Goal: Task Accomplishment & Management: Manage account settings

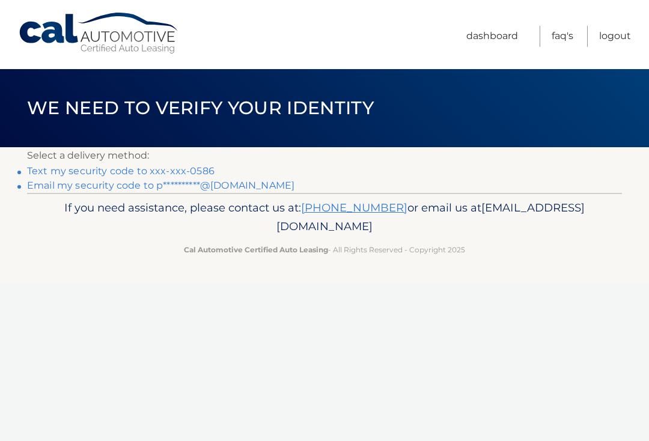
click at [117, 172] on link "Text my security code to xxx-xxx-0586" at bounding box center [120, 170] width 187 height 11
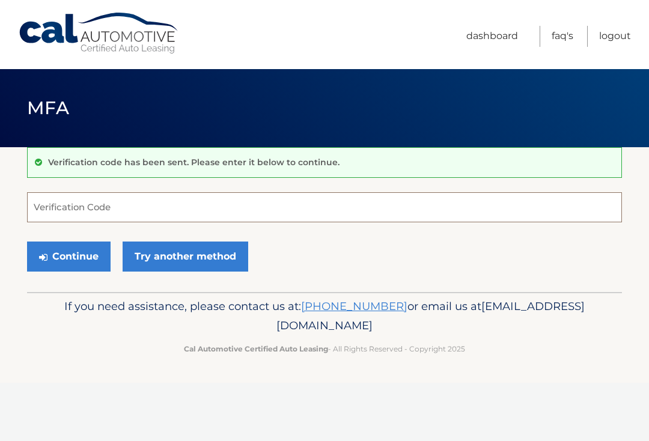
click at [33, 203] on input "Verification Code" at bounding box center [324, 207] width 595 height 30
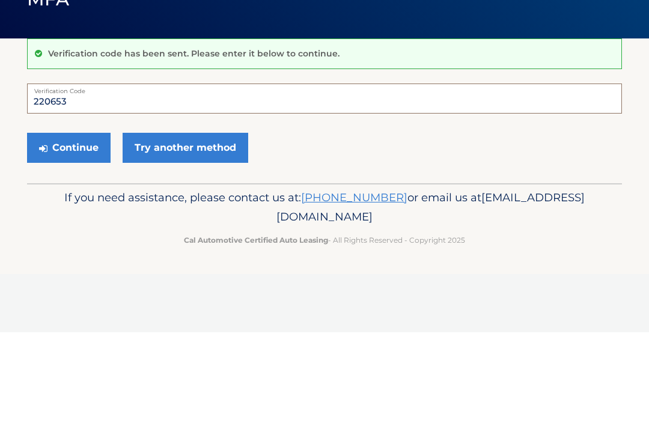
type input "220653"
click at [64, 241] on button "Continue" at bounding box center [68, 256] width 83 height 30
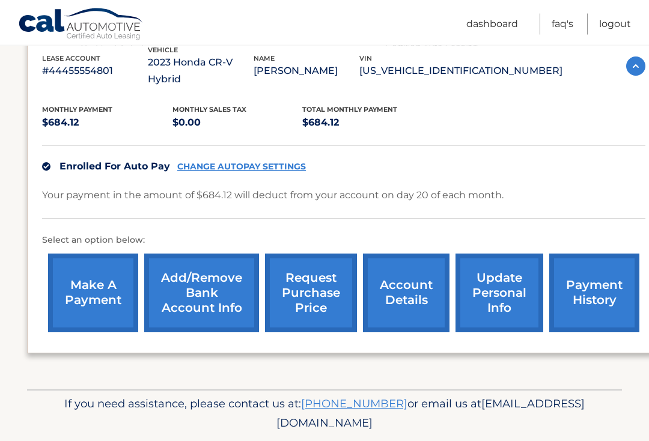
scroll to position [219, 0]
click at [302, 263] on link "request purchase price" at bounding box center [311, 293] width 92 height 79
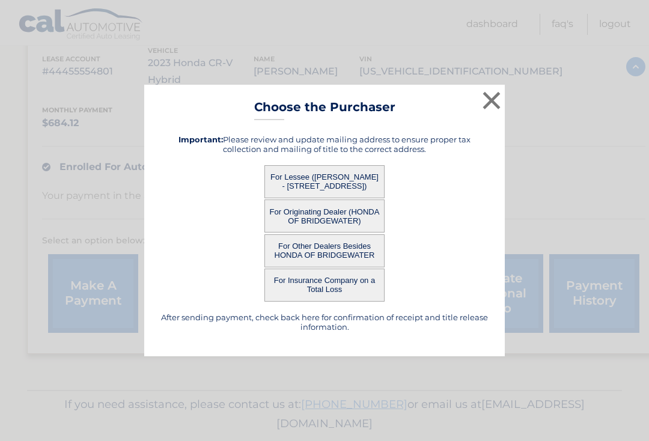
click at [324, 177] on button "For Lessee ([PERSON_NAME] - [STREET_ADDRESS])" at bounding box center [324, 181] width 120 height 33
click at [330, 198] on button "For Lessee ([PERSON_NAME] - [STREET_ADDRESS])" at bounding box center [324, 181] width 120 height 33
click at [342, 253] on button "For Other Dealers Besides HONDA OF BRIDGEWATER" at bounding box center [324, 250] width 120 height 33
click at [350, 287] on button "For Insurance Company on a Total Loss" at bounding box center [324, 284] width 120 height 33
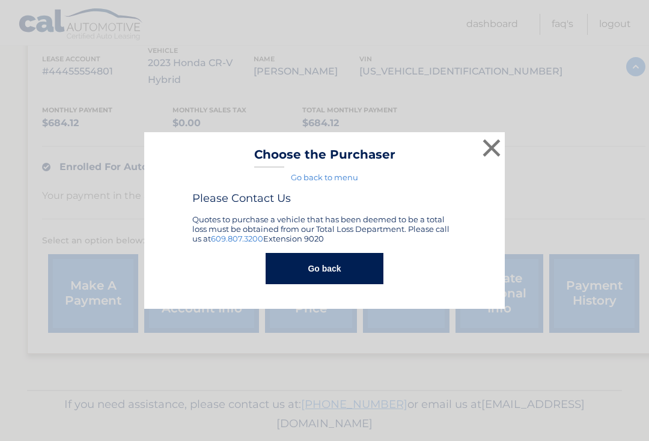
click at [327, 273] on button "Go back" at bounding box center [323, 268] width 117 height 31
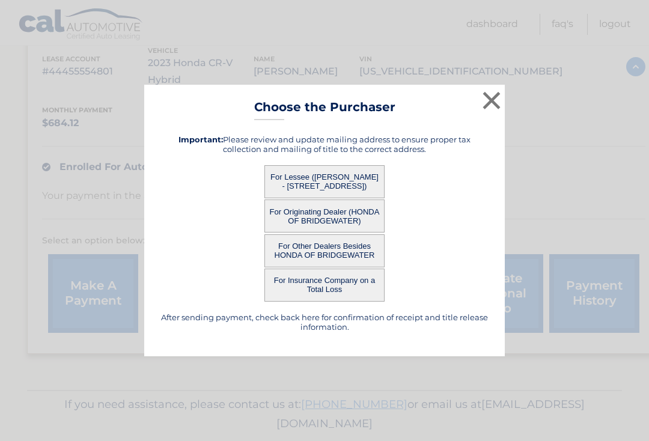
click at [490, 109] on button "×" at bounding box center [491, 100] width 24 height 24
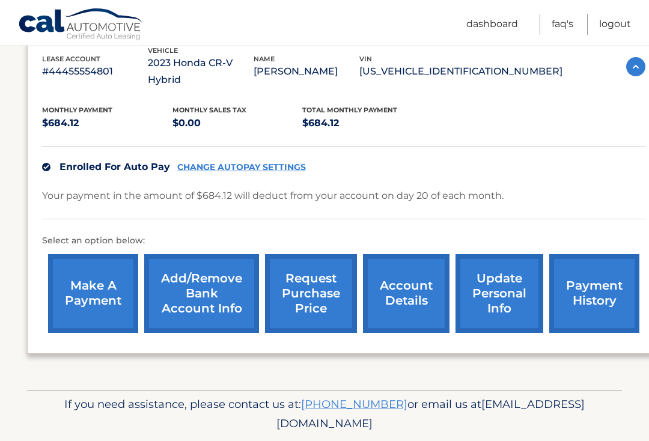
click at [398, 282] on link "account details" at bounding box center [406, 293] width 86 height 79
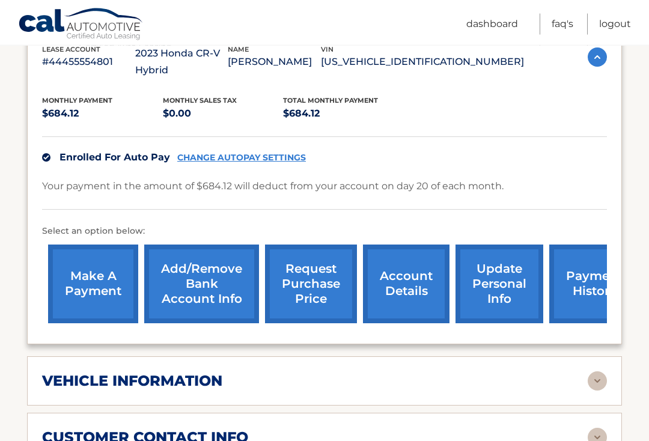
scroll to position [244, 0]
click at [312, 283] on link "request purchase price" at bounding box center [311, 283] width 92 height 79
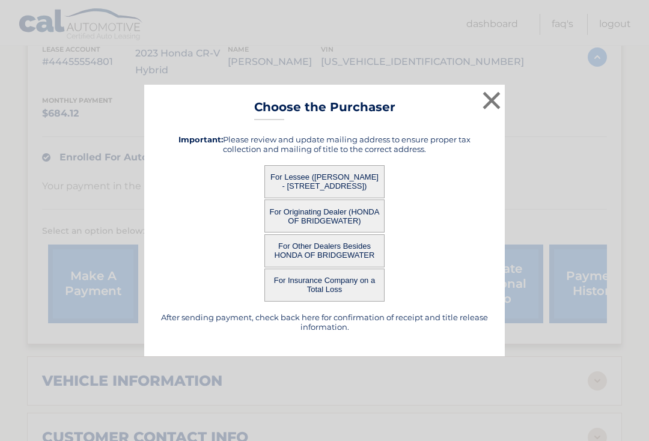
click at [482, 112] on button "×" at bounding box center [491, 100] width 24 height 24
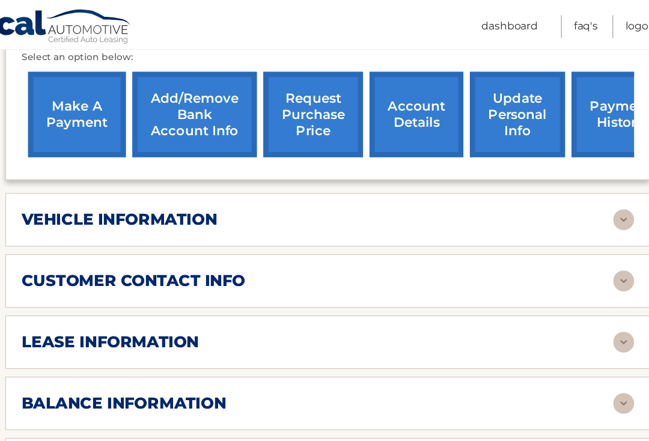
scroll to position [420, 0]
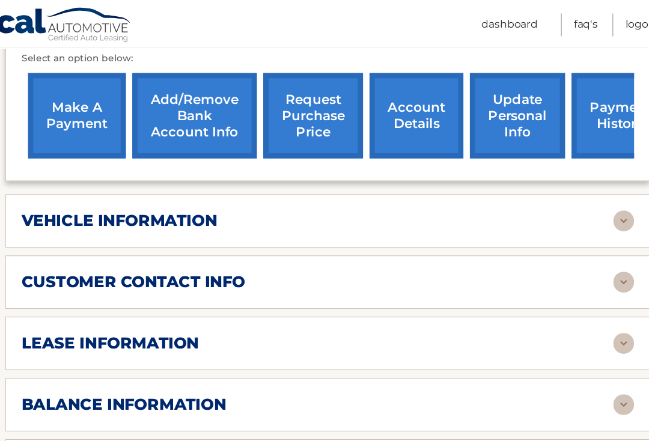
click at [85, 258] on h2 "customer contact info" at bounding box center [145, 261] width 206 height 18
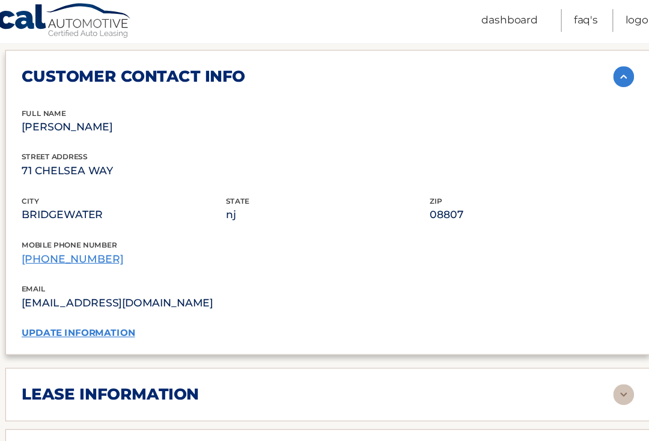
scroll to position [586, 0]
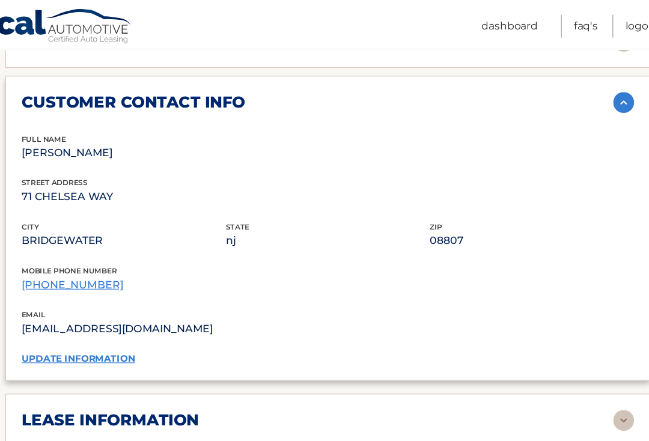
click at [101, 183] on p "71 CHELSEA WAY" at bounding box center [136, 182] width 188 height 17
click at [103, 181] on p "71 CHELSEA WAY" at bounding box center [136, 182] width 188 height 17
click at [69, 329] on link "update information" at bounding box center [94, 330] width 104 height 11
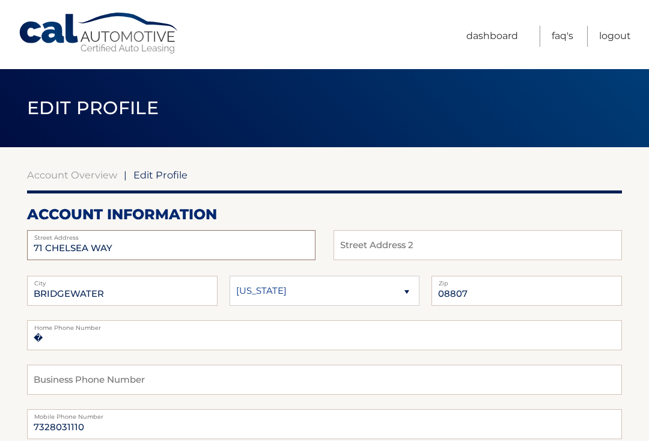
click at [121, 248] on input "71 CHELSEA WAY" at bounding box center [171, 245] width 288 height 30
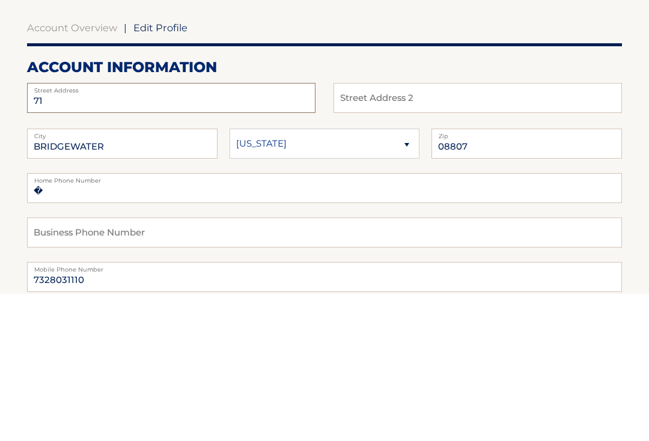
type input "7"
type input "2000 Cornerstone Drive"
click at [330, 230] on fieldset "2000 Cornerstone Drive Street Address Street Address 2" at bounding box center [324, 245] width 595 height 30
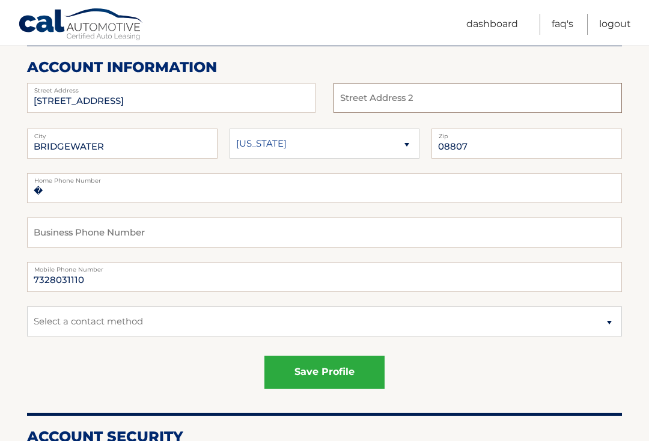
click at [334, 101] on input "text" at bounding box center [477, 98] width 288 height 30
type input "Unit 2227"
click at [114, 148] on input "BRIDGEWATER" at bounding box center [122, 144] width 190 height 30
type input "B"
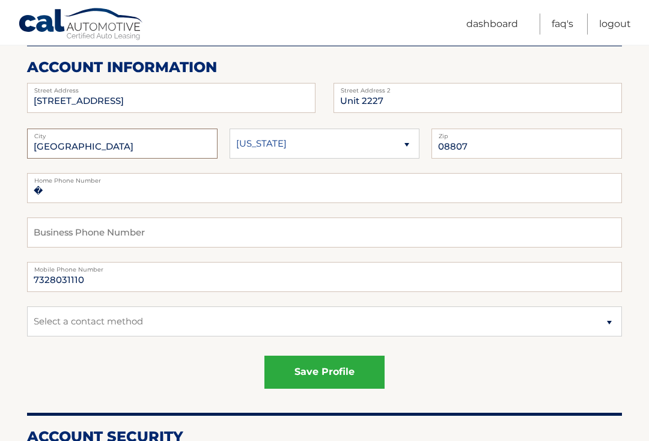
type input "[GEOGRAPHIC_DATA]"
click at [401, 148] on select "Alaska Alabama Arkansas Arizona California" at bounding box center [324, 144] width 190 height 30
select select "NJ"
click at [460, 141] on input "08807" at bounding box center [526, 144] width 190 height 30
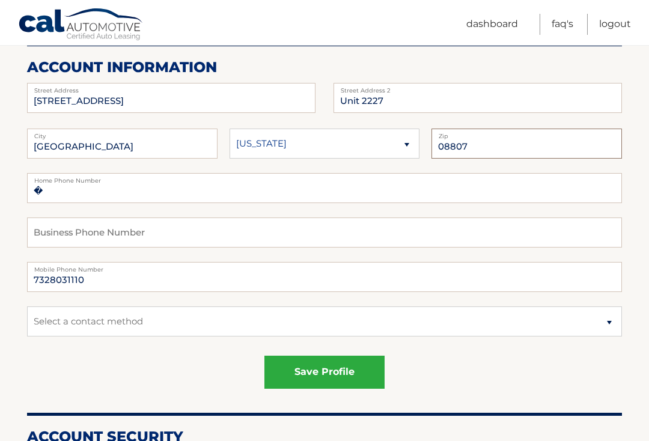
scroll to position [147, 0]
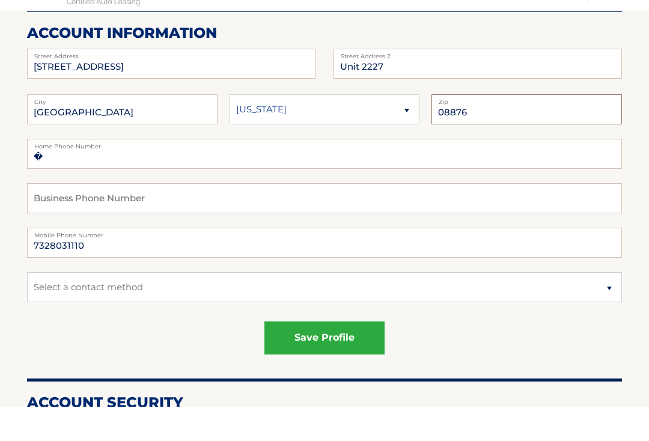
type input "08876"
click at [43, 174] on input "�" at bounding box center [324, 189] width 595 height 30
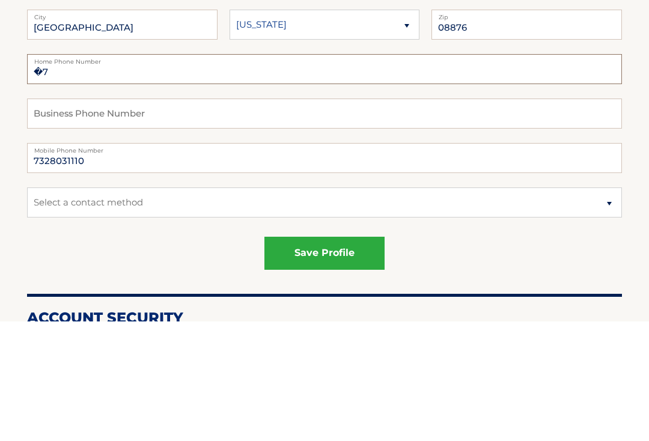
type input "�"
click at [84, 262] on input "7328031110" at bounding box center [324, 277] width 595 height 30
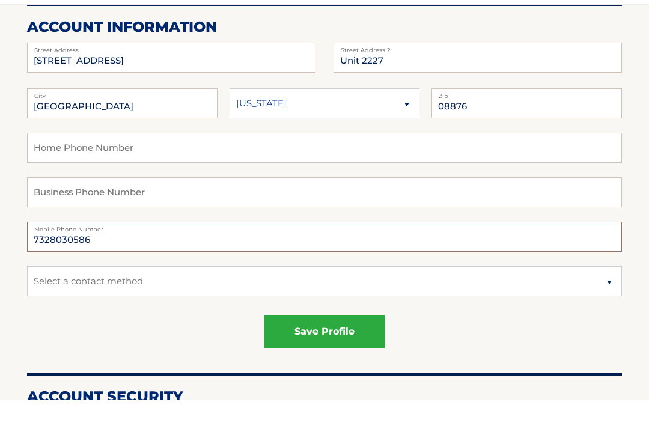
type input "7328030586"
click at [35, 174] on input "text" at bounding box center [324, 189] width 595 height 30
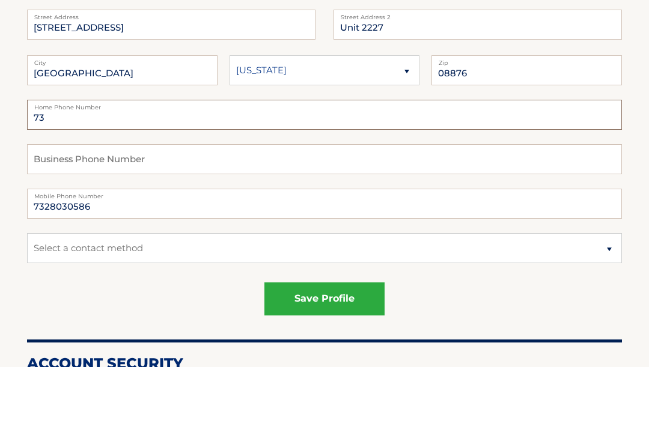
type input "7"
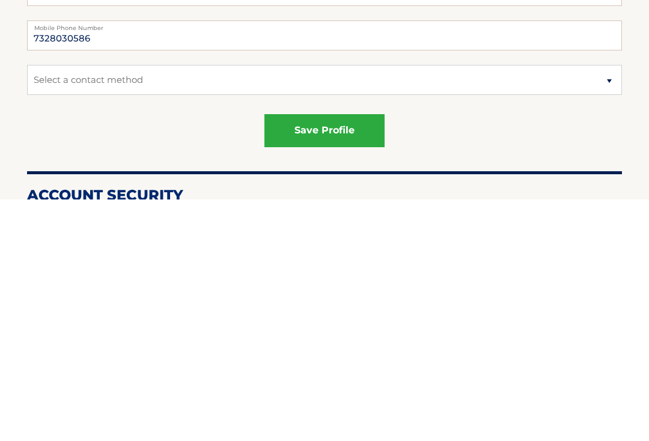
scroll to position [153, 0]
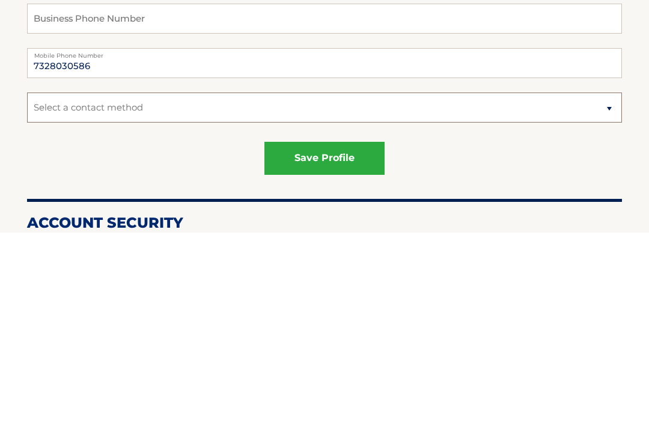
click at [597, 301] on select "Select a contact method Mobile Home" at bounding box center [324, 316] width 595 height 30
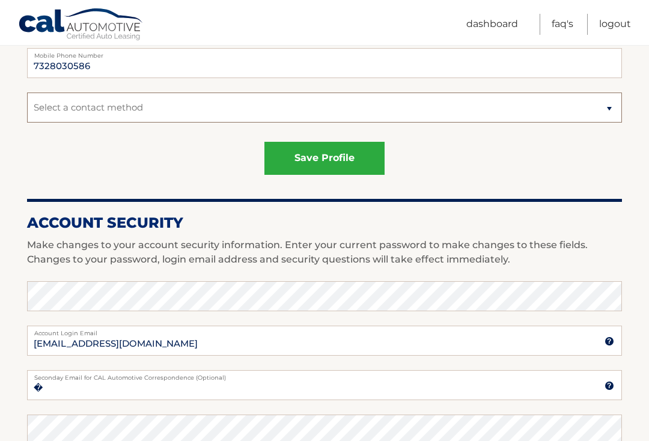
select select "1"
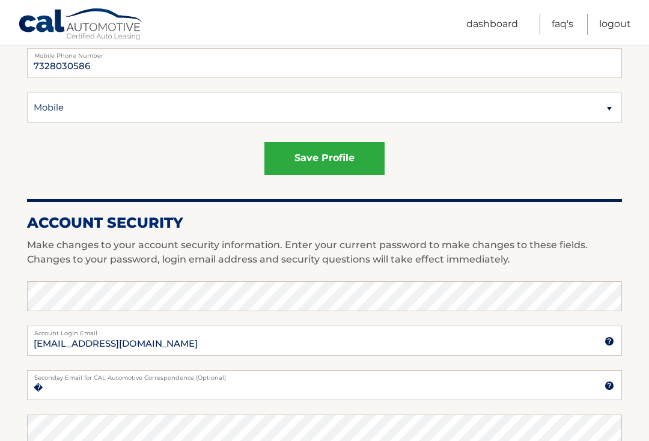
click at [298, 158] on button "save profile" at bounding box center [324, 158] width 120 height 33
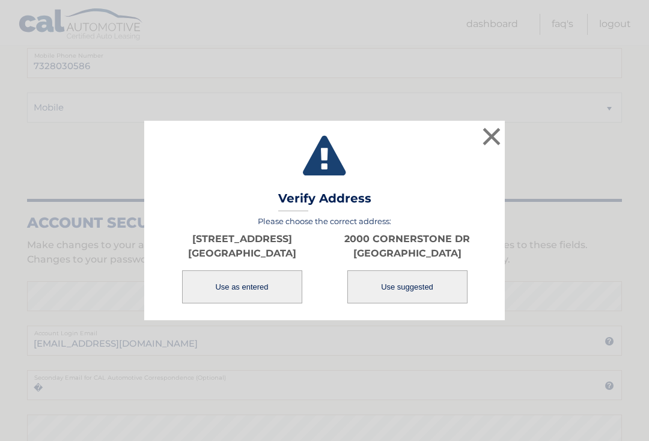
click at [219, 294] on button "Use as entered" at bounding box center [242, 286] width 120 height 33
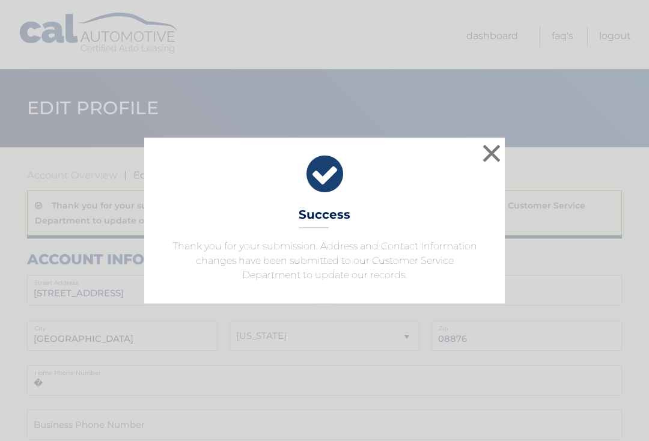
click at [480, 147] on button "×" at bounding box center [491, 153] width 24 height 24
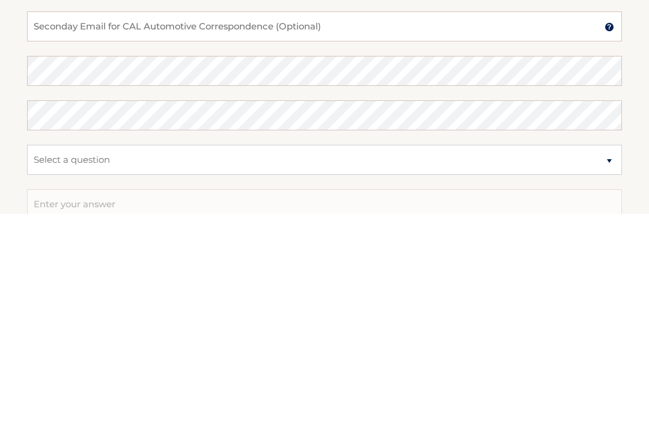
scroll to position [543, 0]
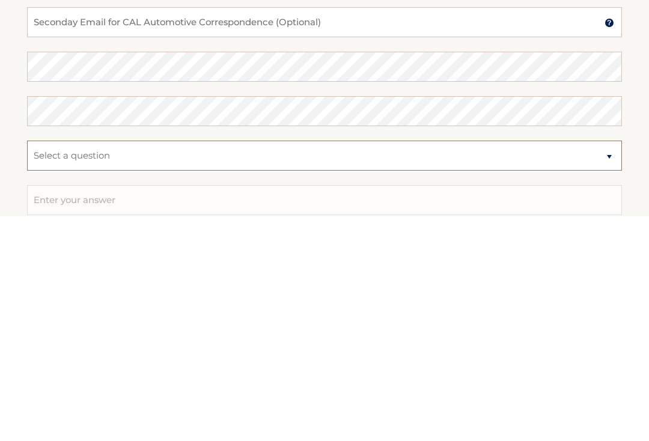
click at [606, 366] on select "Select a question What was the name of your elementary school? What is your mot…" at bounding box center [324, 381] width 595 height 30
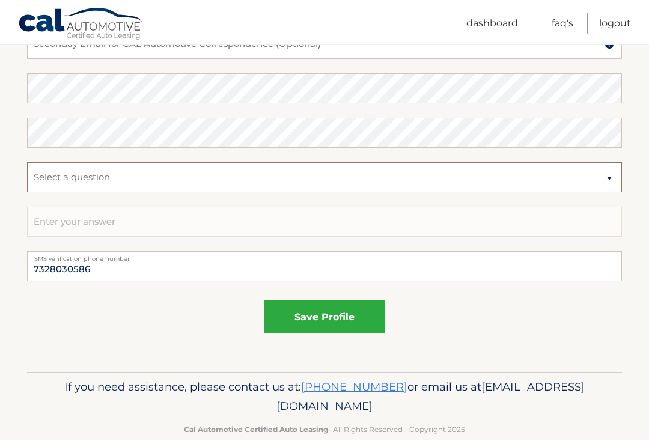
select select "3"
click at [34, 226] on input "text" at bounding box center [324, 222] width 595 height 30
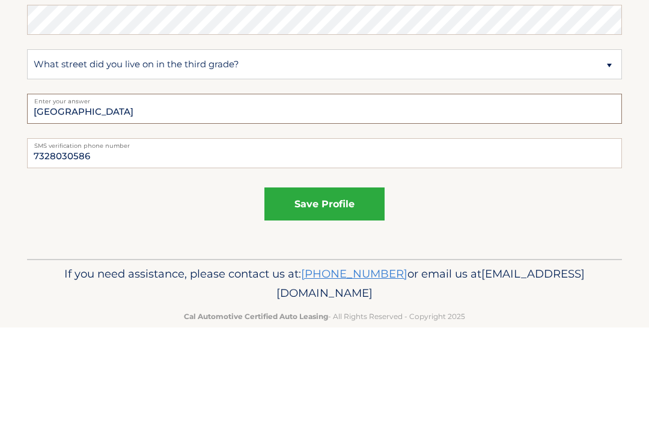
type input "Olden Ave"
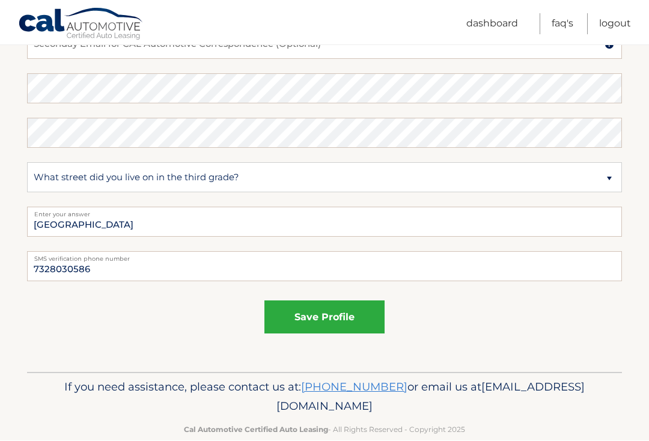
click at [307, 316] on button "save profile" at bounding box center [324, 317] width 120 height 33
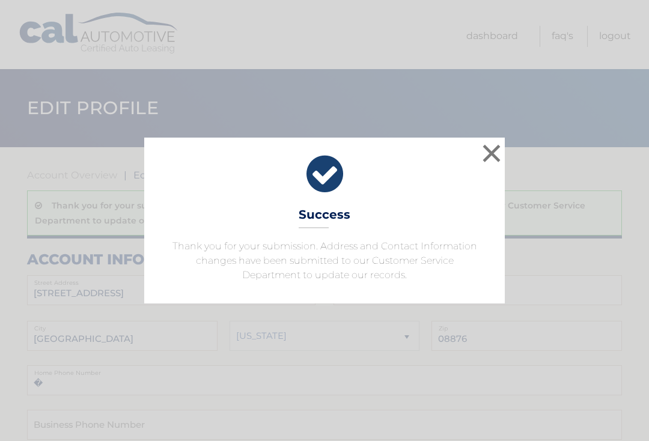
click at [485, 150] on button "×" at bounding box center [491, 153] width 24 height 24
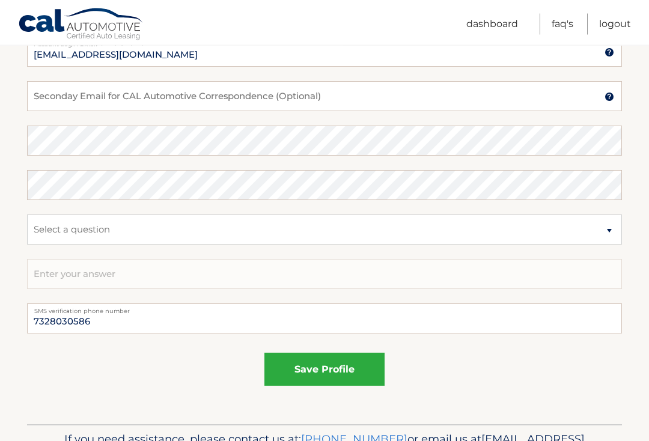
scroll to position [695, 0]
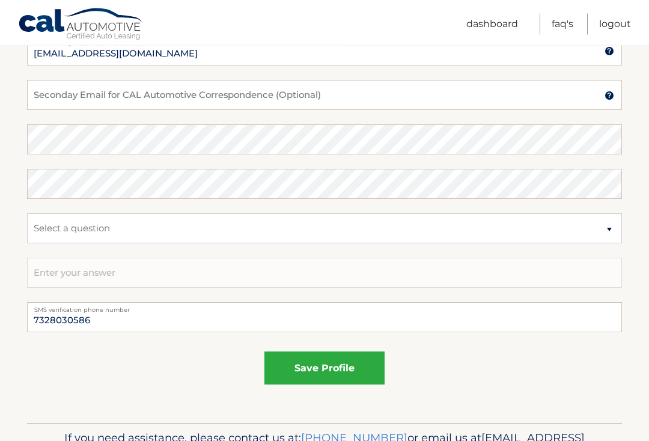
click at [298, 362] on button "save profile" at bounding box center [324, 368] width 120 height 33
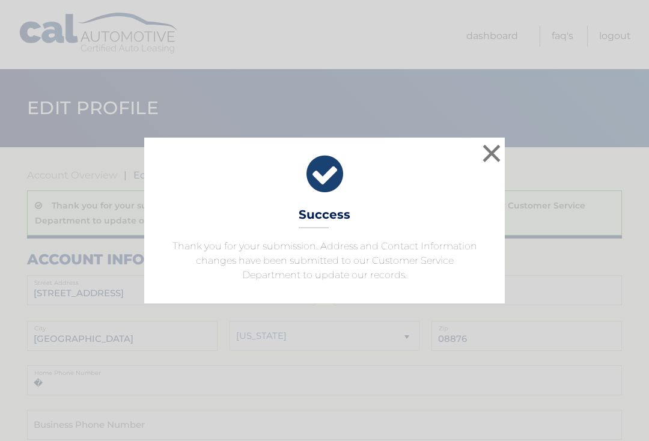
click at [494, 152] on button "×" at bounding box center [491, 153] width 24 height 24
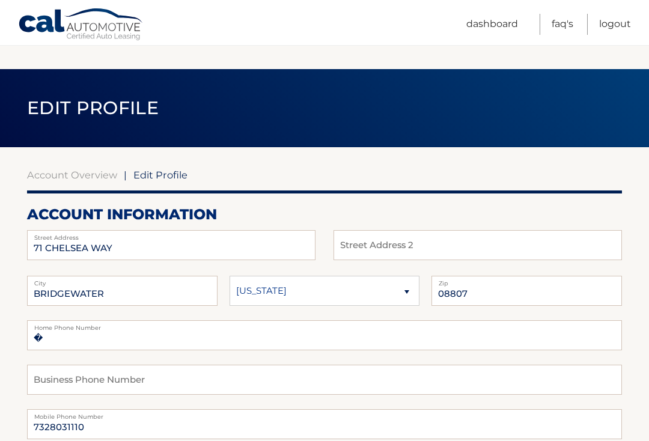
scroll to position [381, 0]
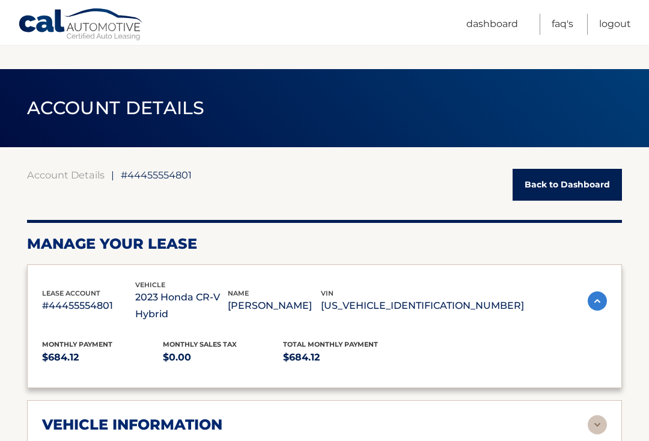
scroll to position [606, 22]
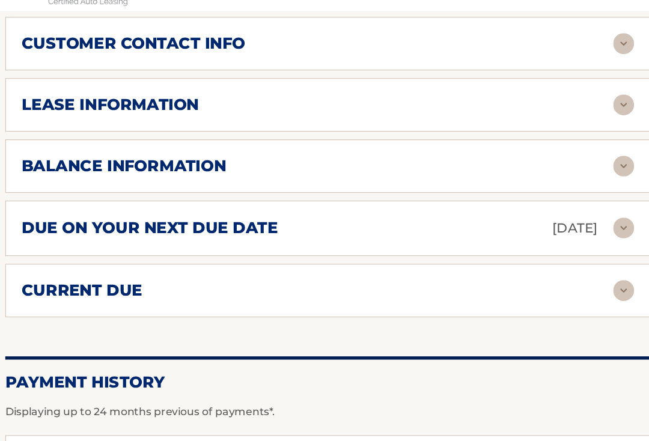
click at [96, 186] on h2 "balance information" at bounding box center [136, 188] width 189 height 18
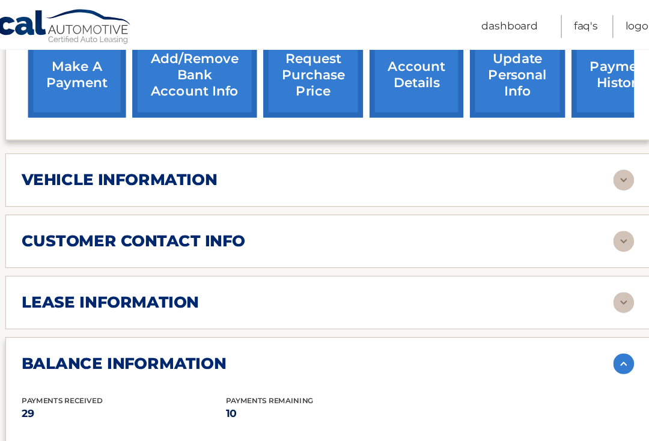
scroll to position [458, 0]
click at [278, 74] on link "request purchase price" at bounding box center [311, 69] width 92 height 79
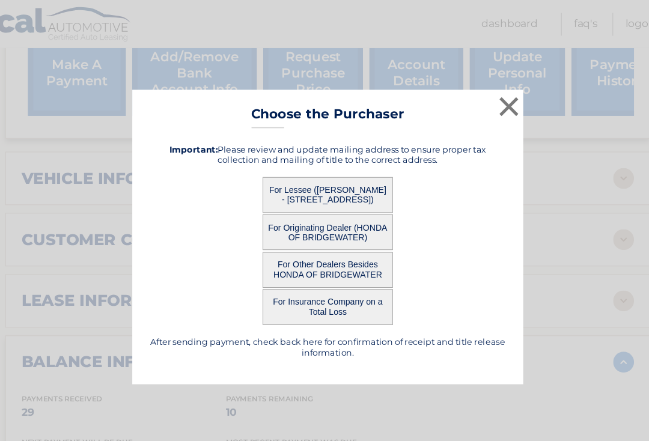
click at [479, 97] on button "×" at bounding box center [491, 100] width 24 height 24
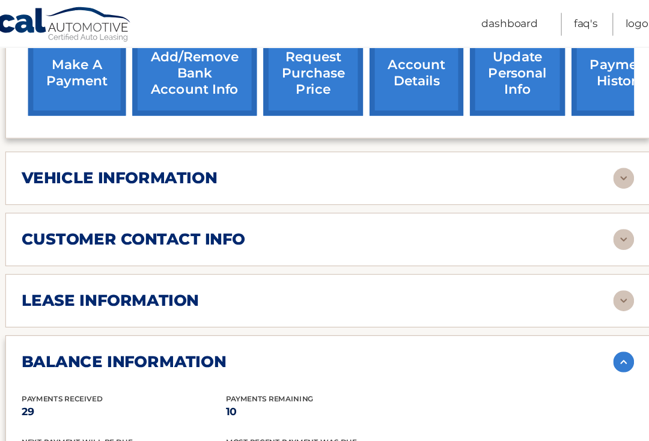
click at [472, 61] on link "update personal info" at bounding box center [499, 69] width 88 height 79
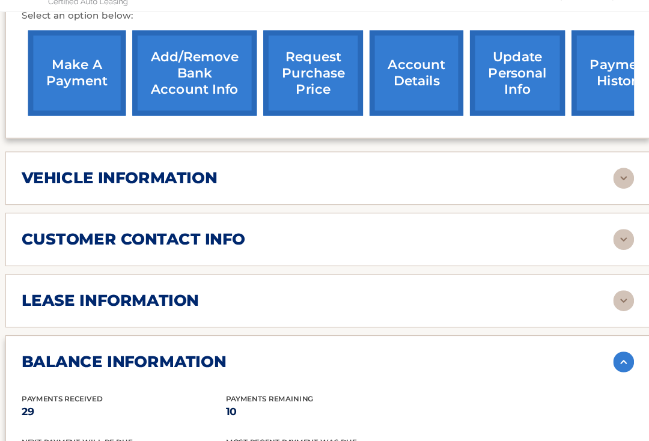
click at [286, 77] on link "request purchase price" at bounding box center [311, 101] width 92 height 79
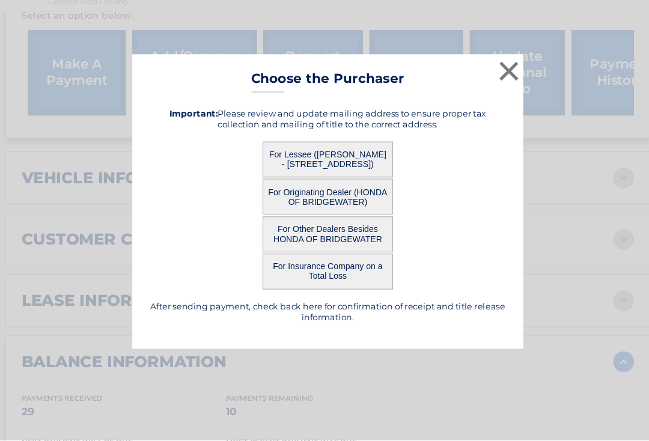
click at [479, 88] on button "×" at bounding box center [491, 100] width 24 height 24
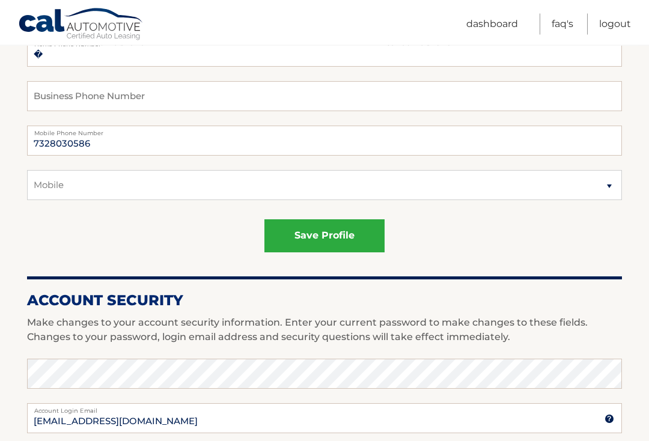
scroll to position [284, 0]
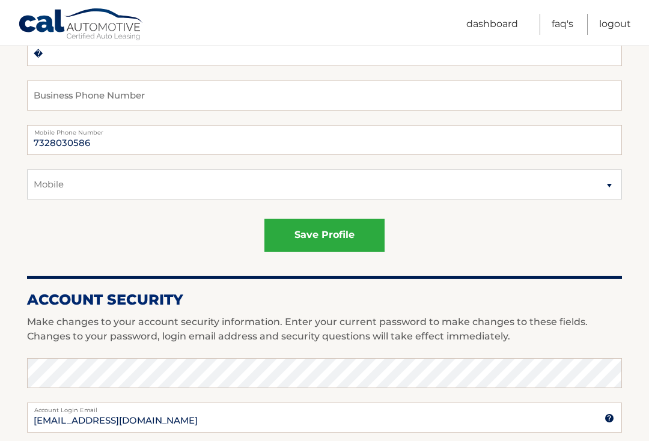
click at [348, 242] on button "save profile" at bounding box center [324, 235] width 120 height 33
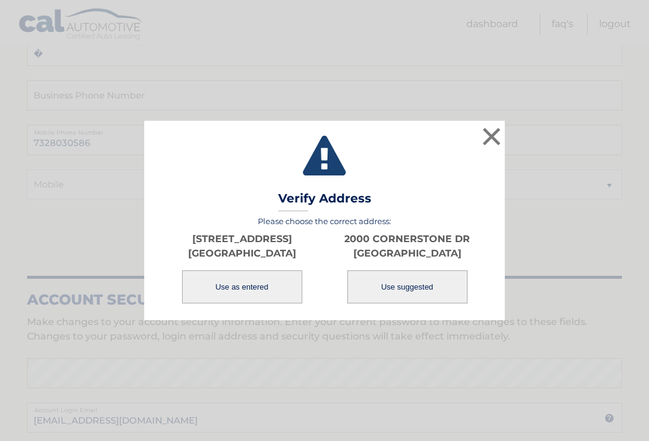
click at [218, 295] on button "Use as entered" at bounding box center [242, 286] width 120 height 33
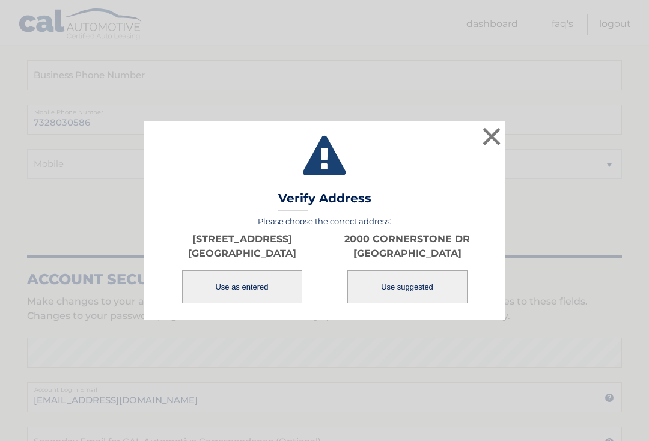
click at [494, 134] on button "×" at bounding box center [491, 136] width 24 height 24
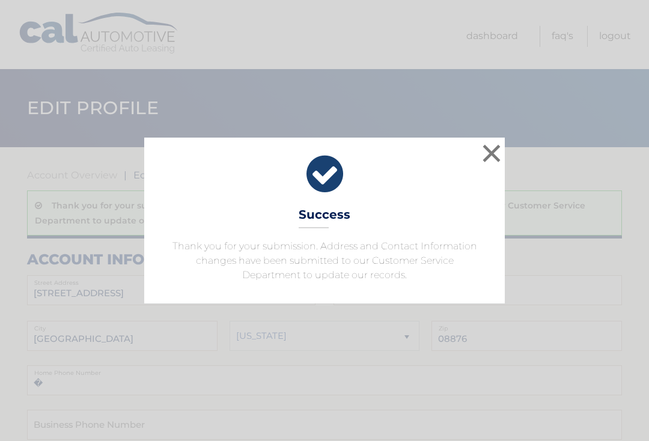
click at [494, 163] on button "×" at bounding box center [491, 153] width 24 height 24
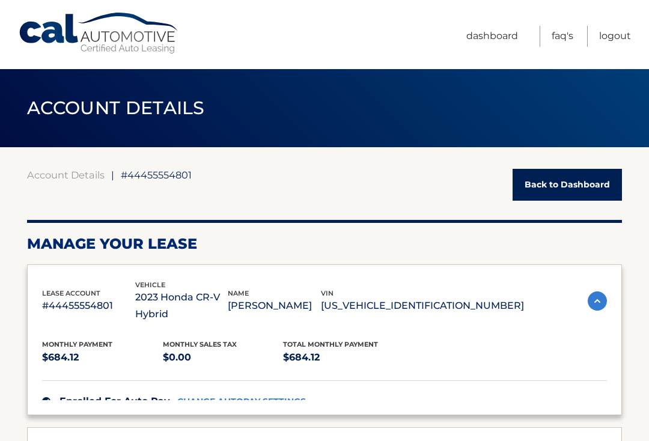
scroll to position [426, 0]
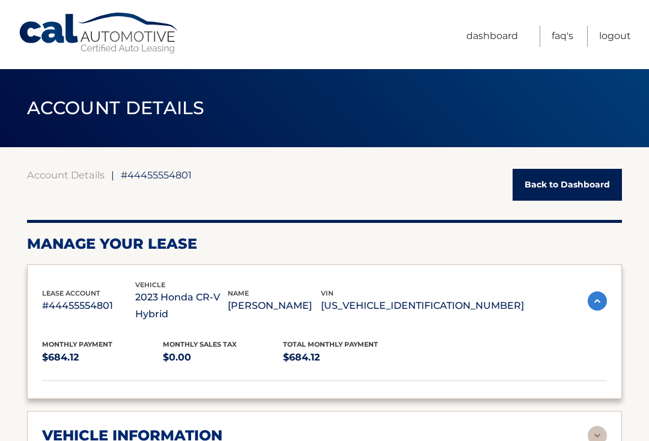
scroll to position [426, 0]
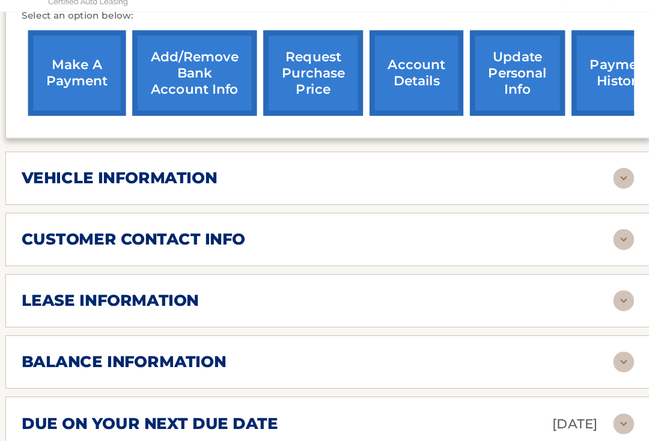
click at [377, 246] on div "customer contact info" at bounding box center [314, 255] width 545 height 18
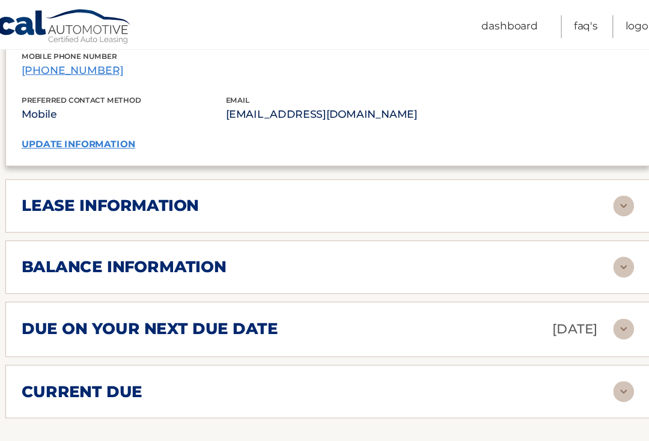
scroll to position [781, 0]
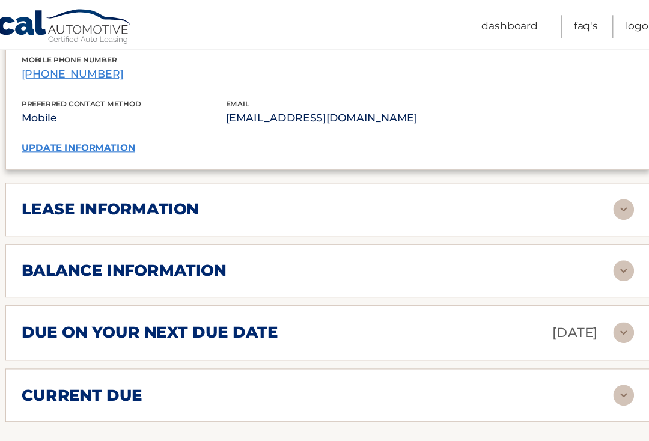
click at [527, 247] on div "balance information" at bounding box center [314, 249] width 545 height 18
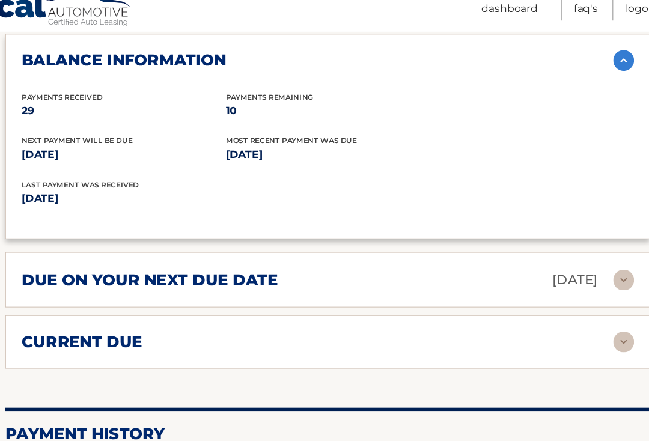
scroll to position [961, 0]
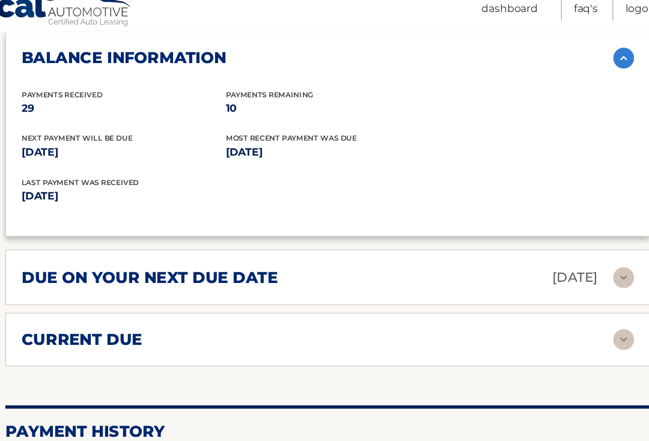
click at [80, 320] on h2 "current due" at bounding box center [97, 329] width 111 height 18
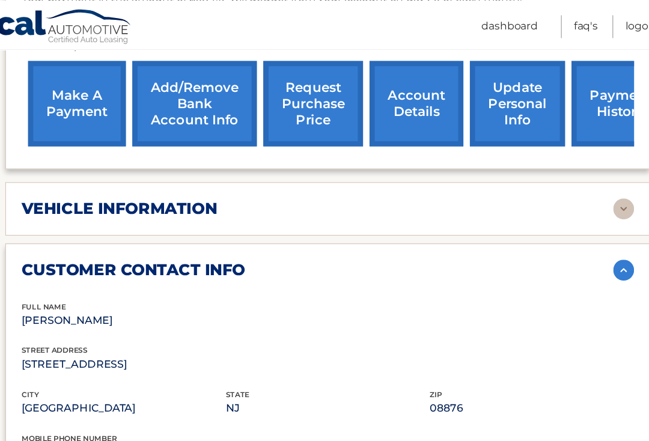
scroll to position [431, 0]
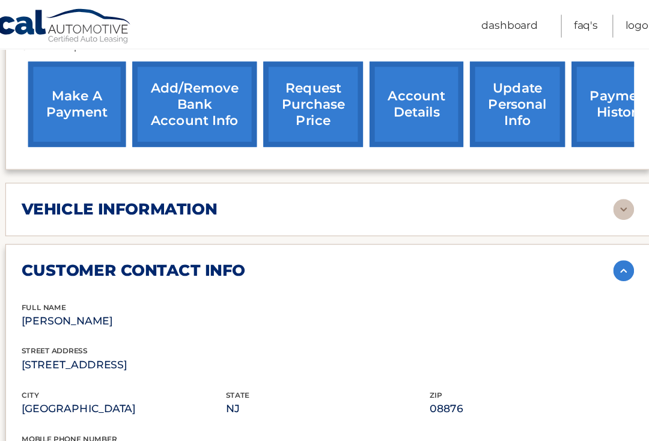
click at [274, 93] on link "request purchase price" at bounding box center [311, 96] width 92 height 79
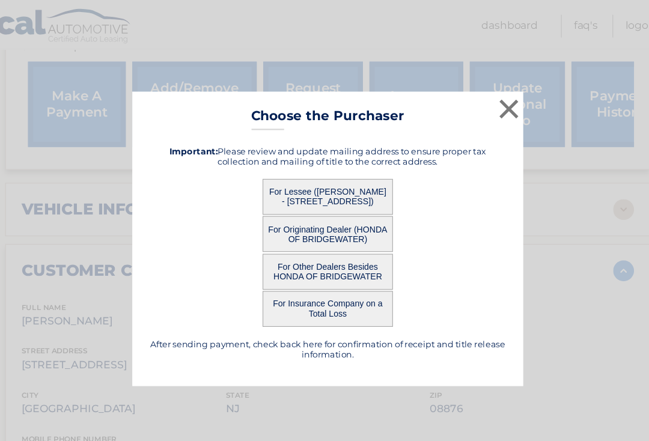
click at [479, 104] on button "×" at bounding box center [491, 100] width 24 height 24
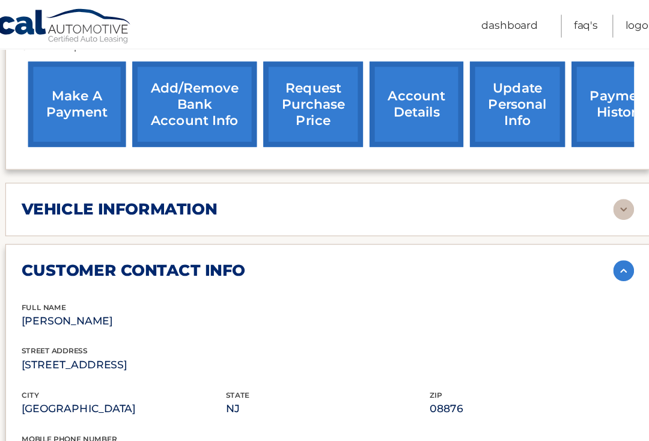
click at [386, 112] on link "account details" at bounding box center [406, 96] width 86 height 79
click at [381, 100] on link "account details" at bounding box center [406, 96] width 86 height 79
click at [385, 103] on link "account details" at bounding box center [406, 96] width 86 height 79
click at [386, 107] on link "account details" at bounding box center [406, 96] width 86 height 79
click at [389, 106] on link "account details" at bounding box center [406, 96] width 86 height 79
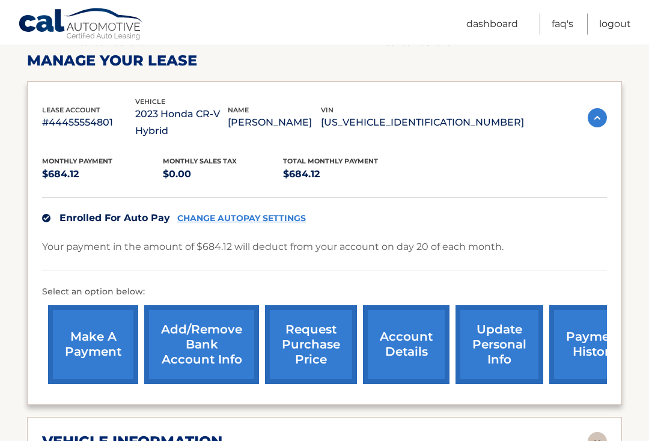
scroll to position [183, 0]
click at [315, 359] on link "request purchase price" at bounding box center [311, 344] width 92 height 79
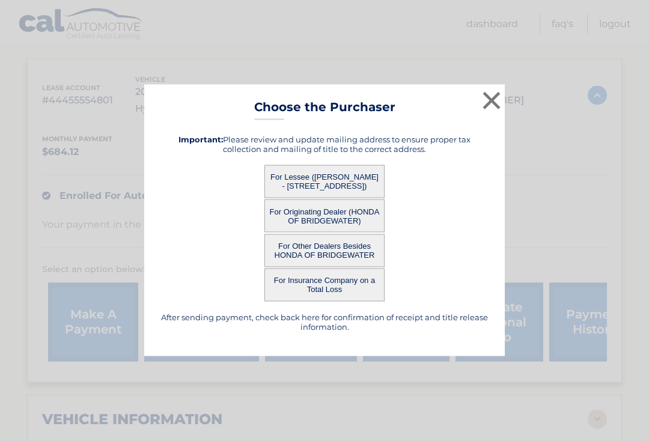
click at [489, 112] on button "×" at bounding box center [491, 100] width 24 height 24
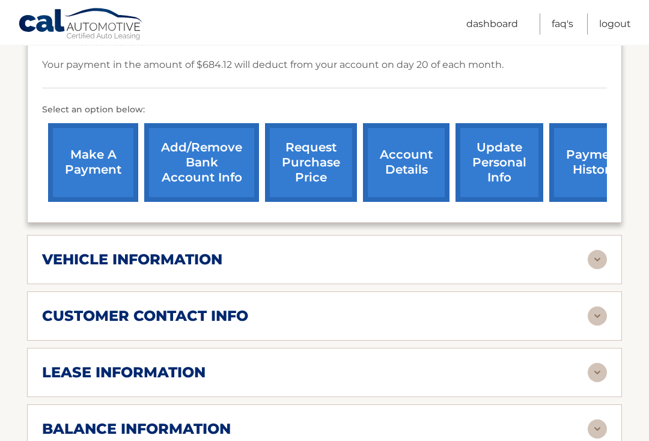
scroll to position [366, 0]
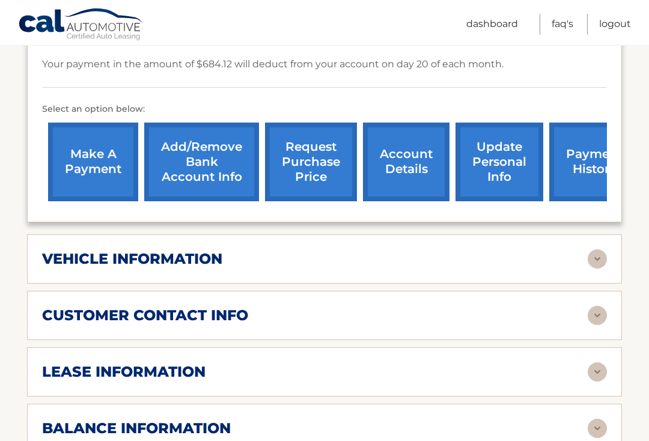
click at [589, 373] on img at bounding box center [596, 371] width 19 height 19
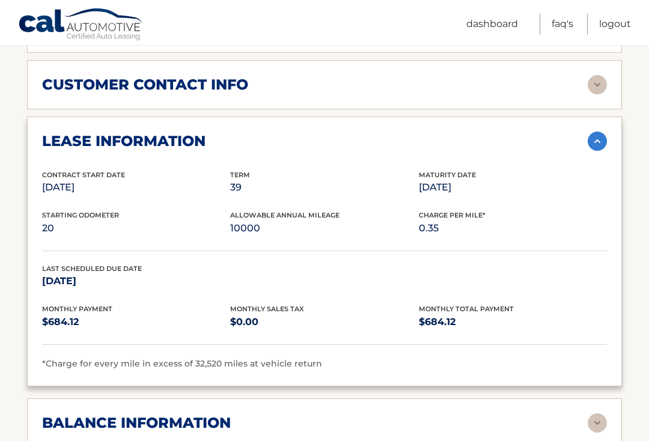
scroll to position [596, 0]
click at [422, 176] on span "Maturity Date" at bounding box center [447, 175] width 57 height 8
click at [590, 135] on img at bounding box center [596, 141] width 19 height 19
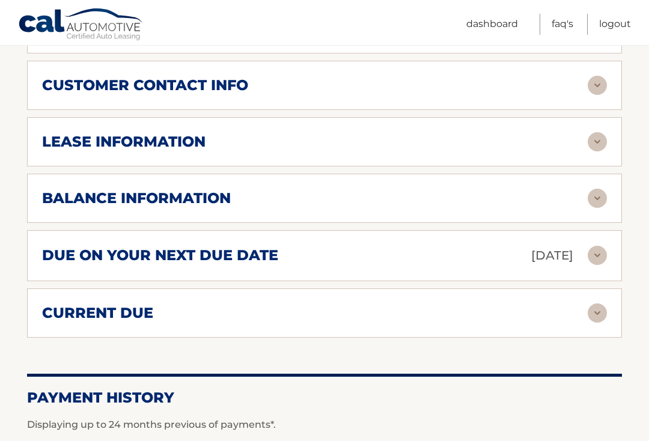
click at [139, 141] on h2 "lease information" at bounding box center [123, 142] width 163 height 18
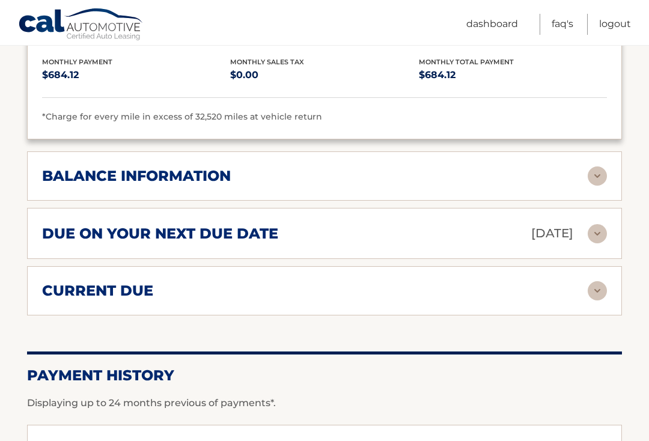
scroll to position [843, 0]
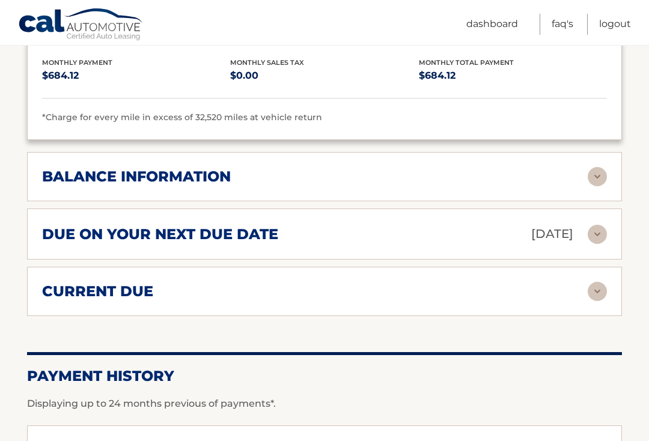
click at [70, 286] on h2 "current due" at bounding box center [97, 291] width 111 height 18
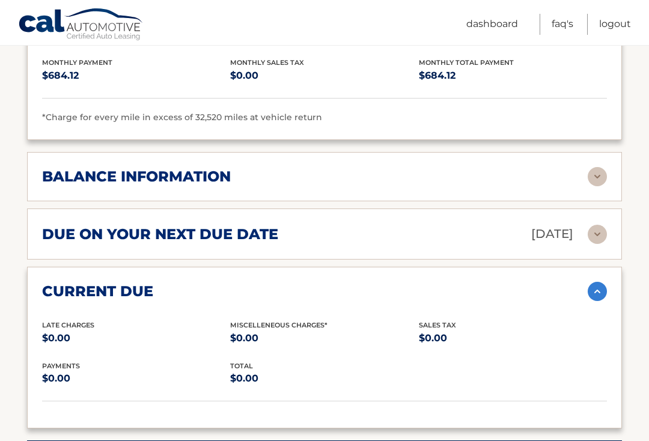
click at [592, 290] on img at bounding box center [596, 291] width 19 height 19
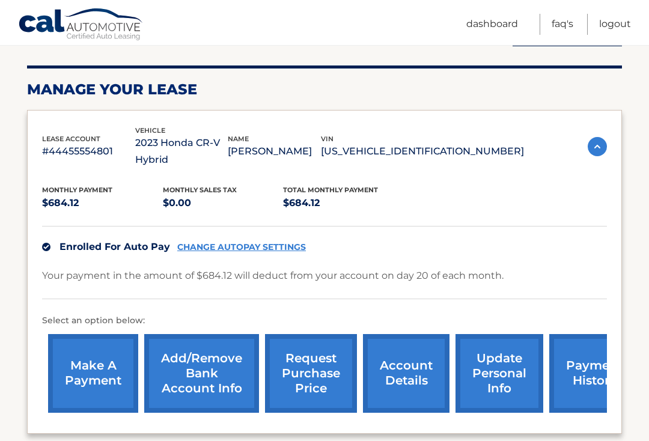
scroll to position [153, 0]
